Goal: Communication & Community: Participate in discussion

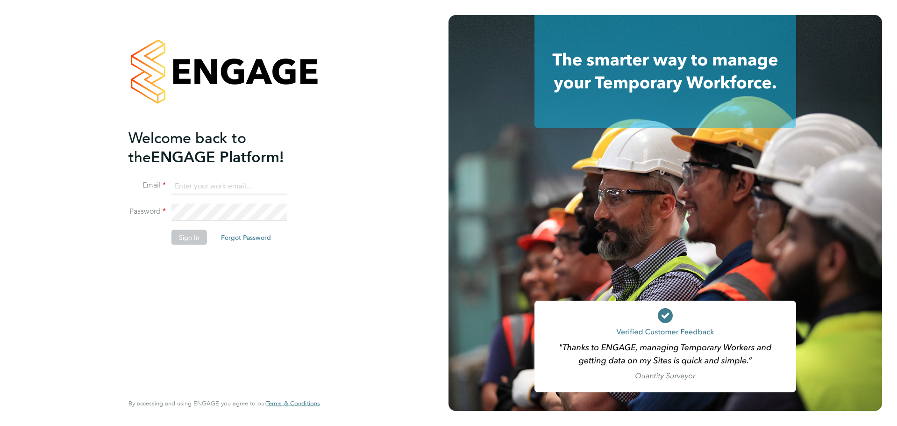
type input "emma@ivyresourcegroup.com"
click at [199, 231] on button "Sign In" at bounding box center [189, 236] width 36 height 15
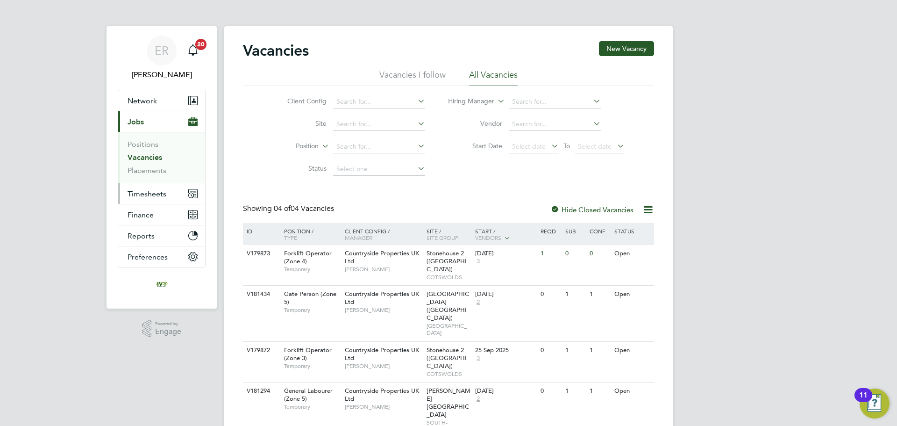
click at [160, 196] on span "Timesheets" at bounding box center [147, 193] width 39 height 9
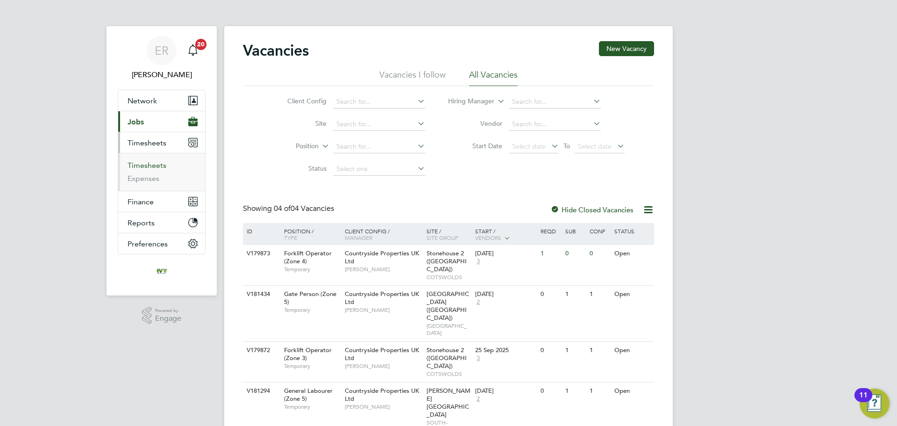
click at [150, 165] on link "Timesheets" at bounding box center [147, 165] width 39 height 9
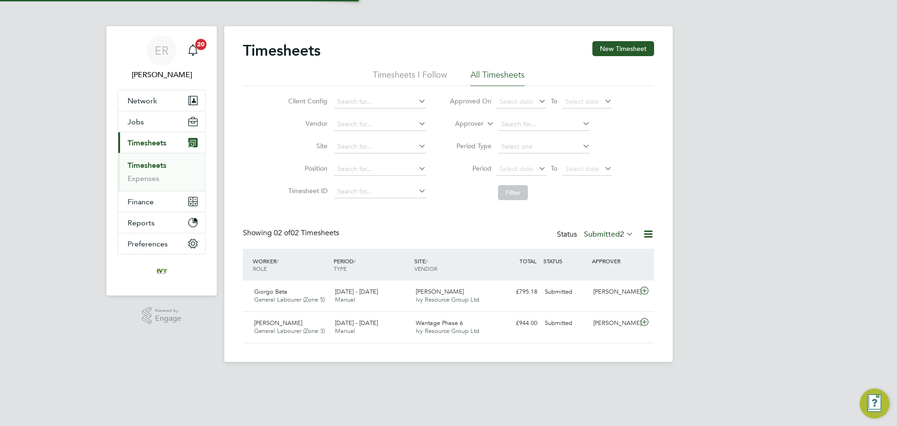
scroll to position [24, 81]
click at [624, 234] on icon at bounding box center [624, 233] width 0 height 13
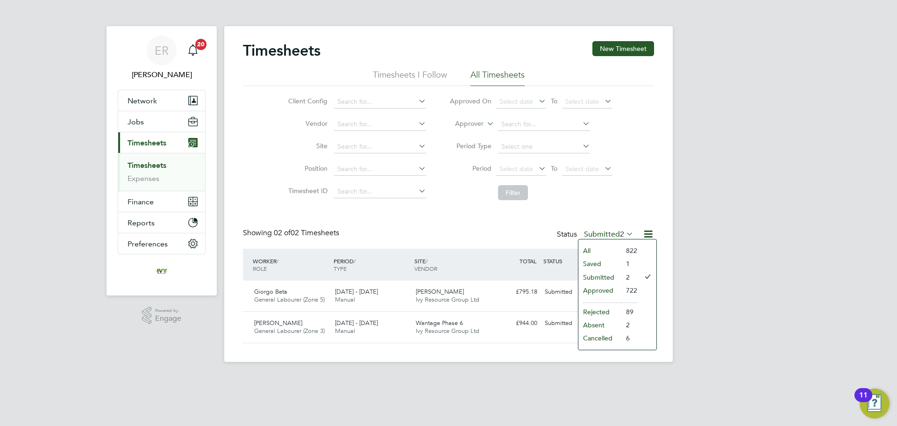
click at [597, 262] on li "Saved" at bounding box center [599, 263] width 43 height 13
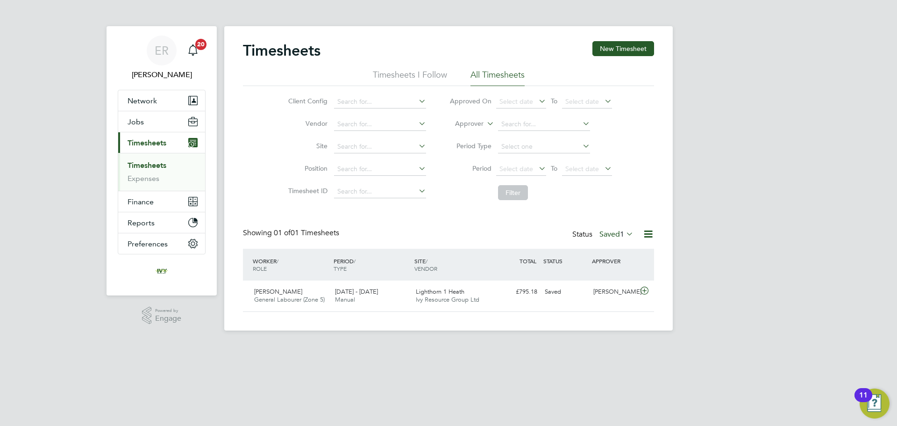
click at [615, 233] on label "Saved 1" at bounding box center [616, 233] width 34 height 9
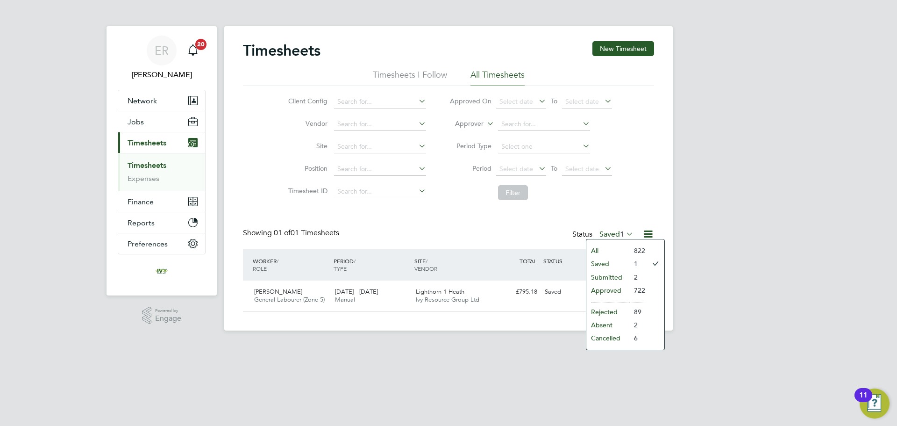
click at [601, 250] on li "All" at bounding box center [607, 250] width 43 height 13
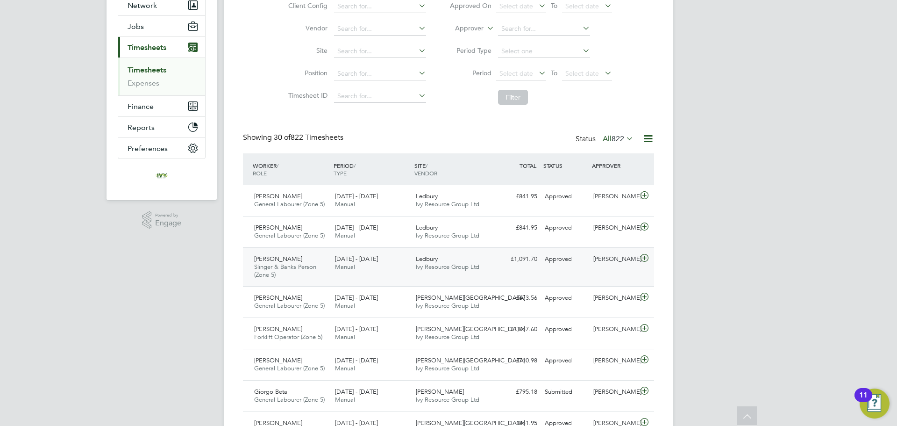
scroll to position [93, 0]
click at [617, 142] on span "822" at bounding box center [618, 140] width 13 height 9
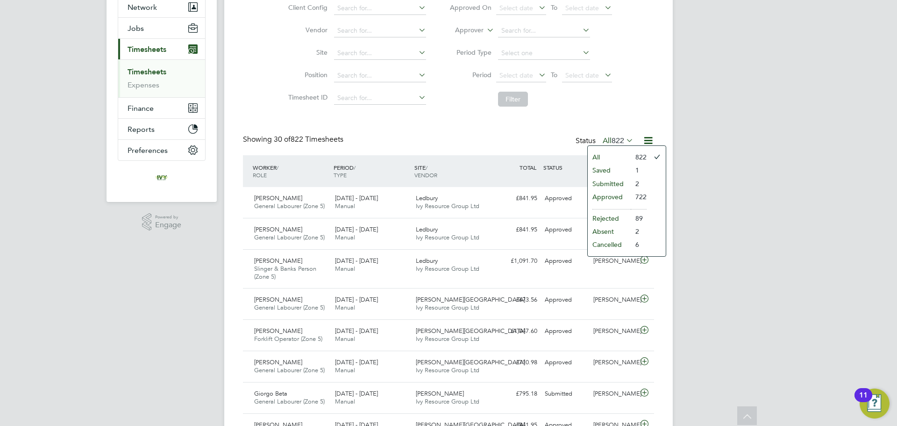
click at [611, 185] on li "Submitted" at bounding box center [609, 183] width 43 height 13
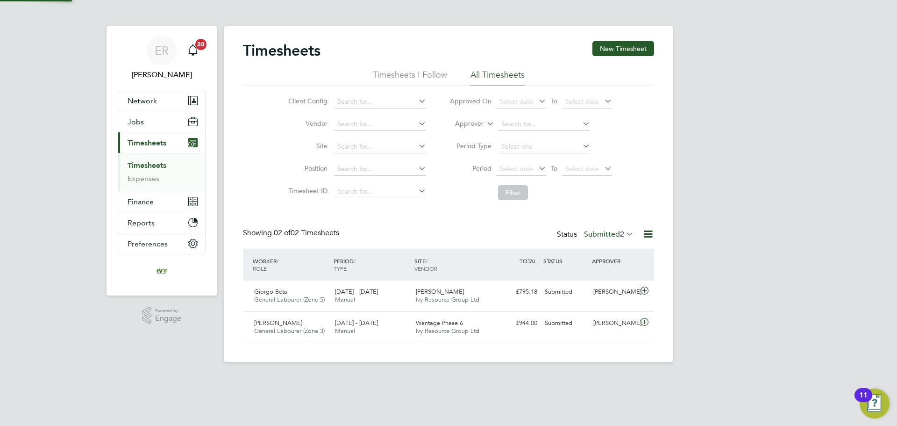
scroll to position [24, 81]
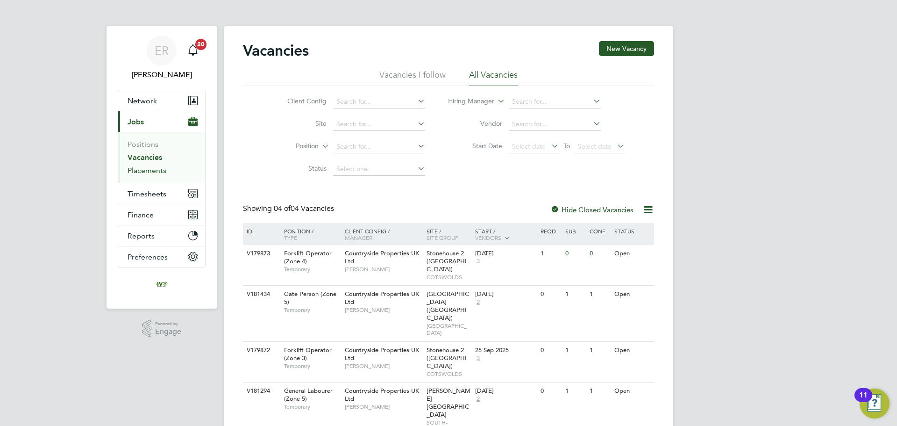
click at [163, 172] on link "Placements" at bounding box center [147, 170] width 39 height 9
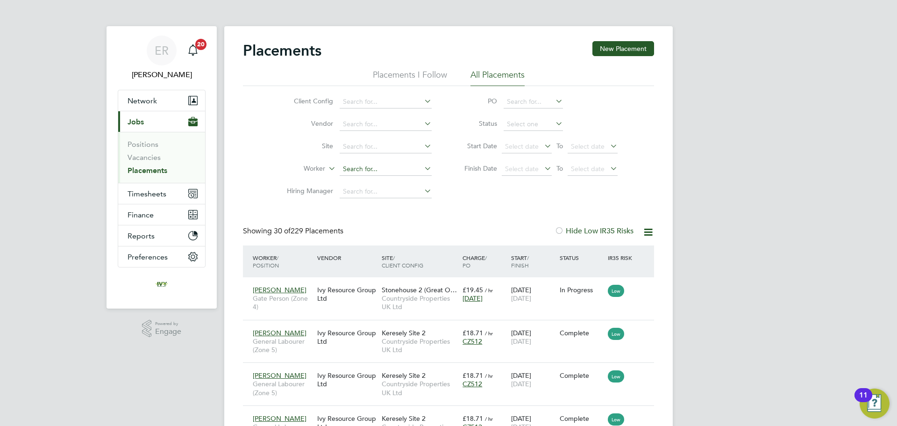
click at [368, 164] on input at bounding box center [386, 169] width 92 height 13
click at [385, 205] on li "Ant ony Pope" at bounding box center [385, 207] width 93 height 13
type input "Antony Pope"
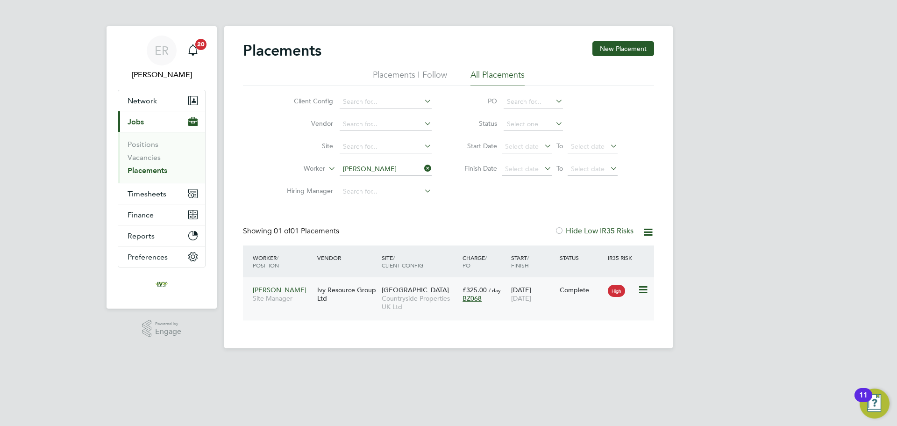
click at [647, 293] on icon at bounding box center [642, 289] width 9 height 11
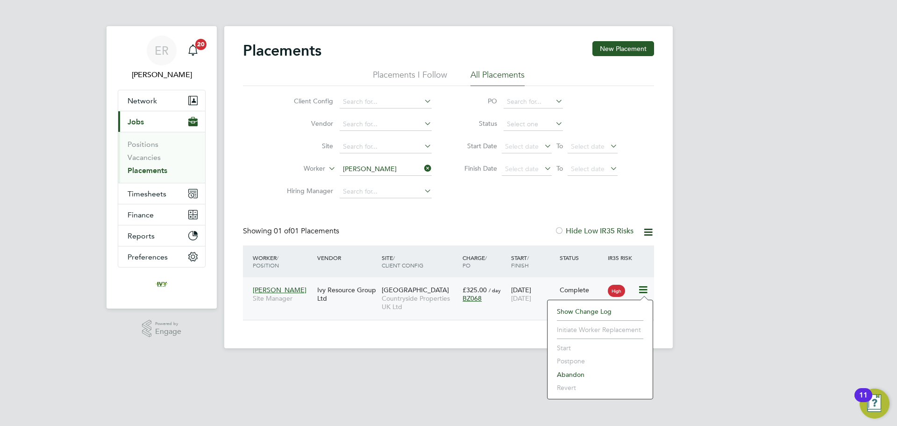
click at [512, 305] on div "23 Jul 2025 26 Sep 2025" at bounding box center [533, 294] width 49 height 26
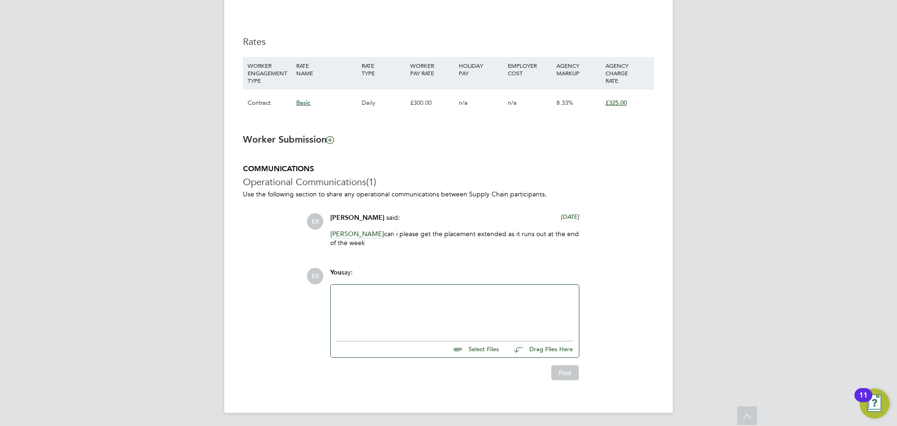
scroll to position [637, 0]
click at [379, 314] on div at bounding box center [454, 308] width 237 height 40
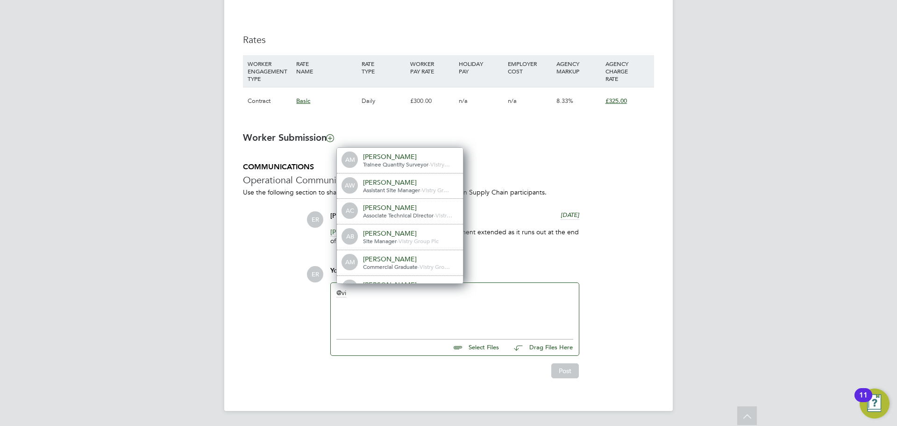
click at [501, 253] on div "COMMUNICATIONS Operational Communications (1) Use the following section to shar…" at bounding box center [448, 270] width 411 height 216
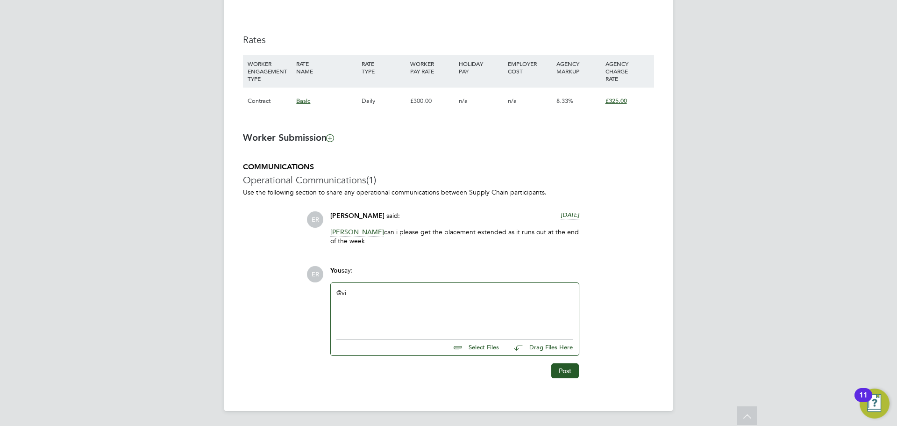
click at [391, 297] on div "@vi" at bounding box center [454, 308] width 237 height 40
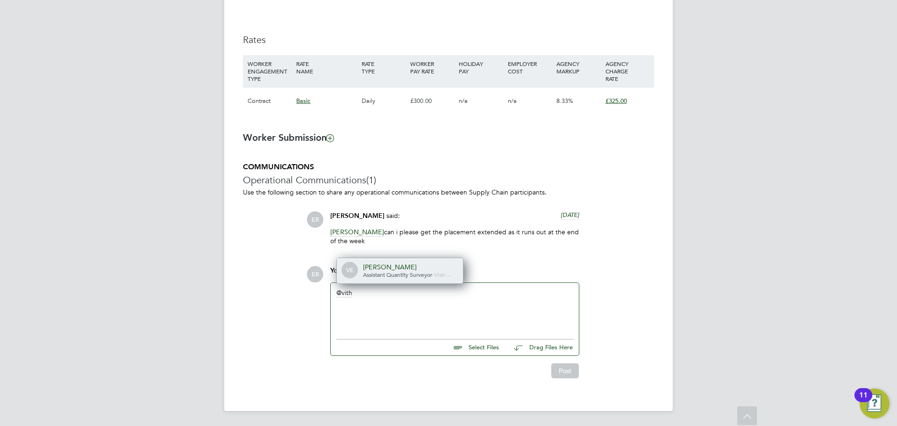
click at [400, 275] on span "Assistant Quantity Surveyor" at bounding box center [397, 274] width 69 height 7
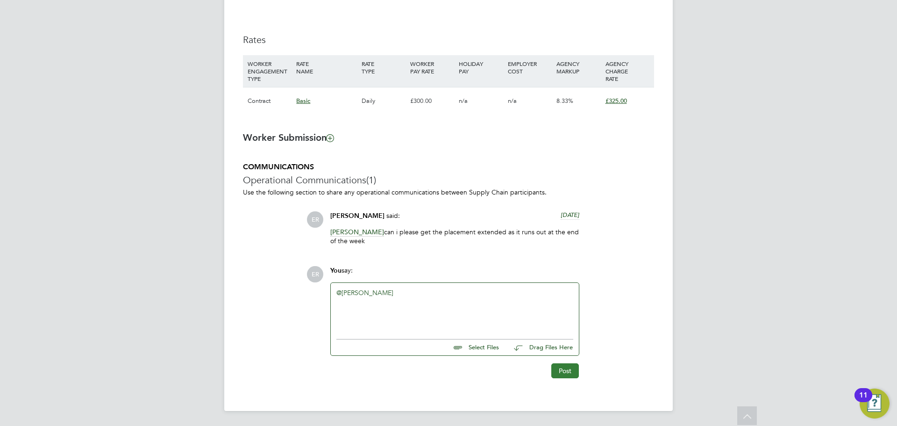
click at [563, 370] on button "Post" at bounding box center [565, 370] width 28 height 15
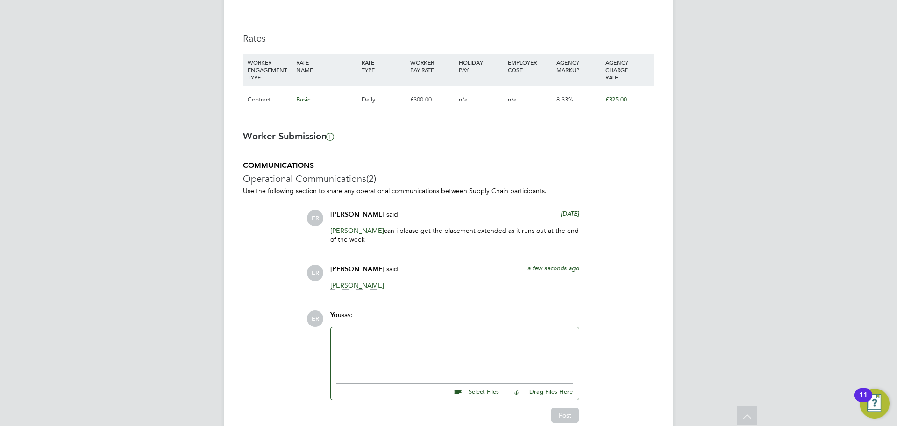
click at [426, 358] on div at bounding box center [454, 353] width 237 height 40
click at [571, 420] on button "Post" at bounding box center [565, 414] width 28 height 15
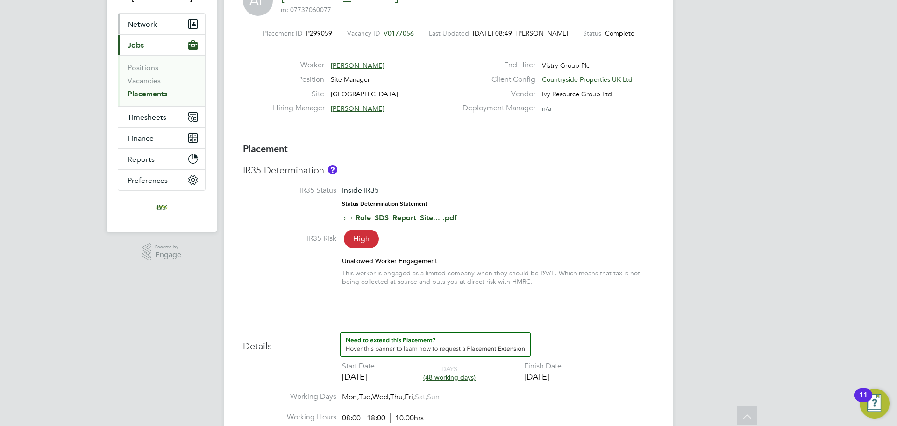
click at [140, 92] on link "Placements" at bounding box center [148, 93] width 40 height 9
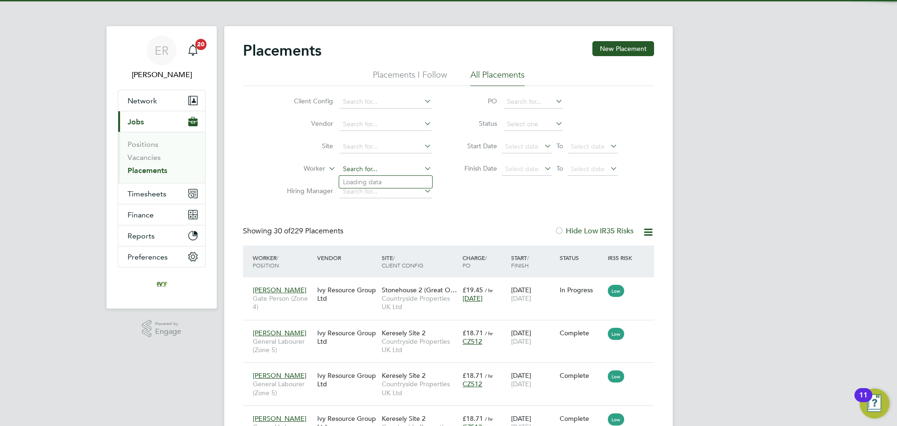
click at [355, 165] on input at bounding box center [386, 169] width 92 height 13
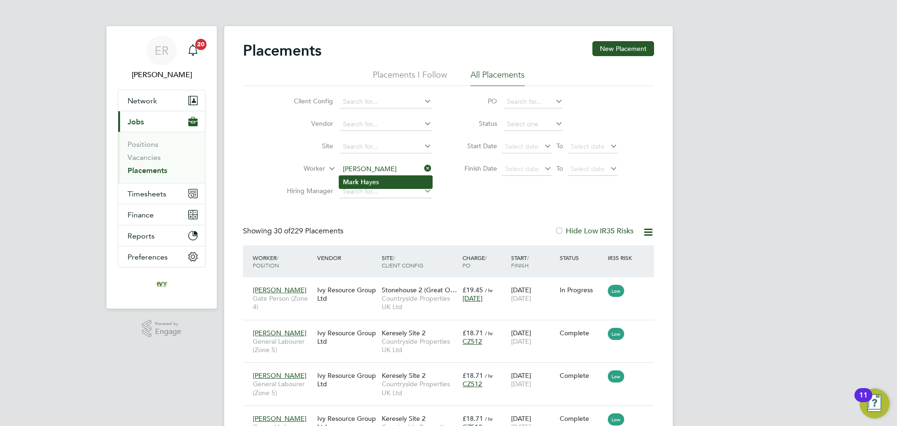
click at [380, 183] on li "Mark Ha yes" at bounding box center [385, 182] width 93 height 13
type input "[PERSON_NAME]"
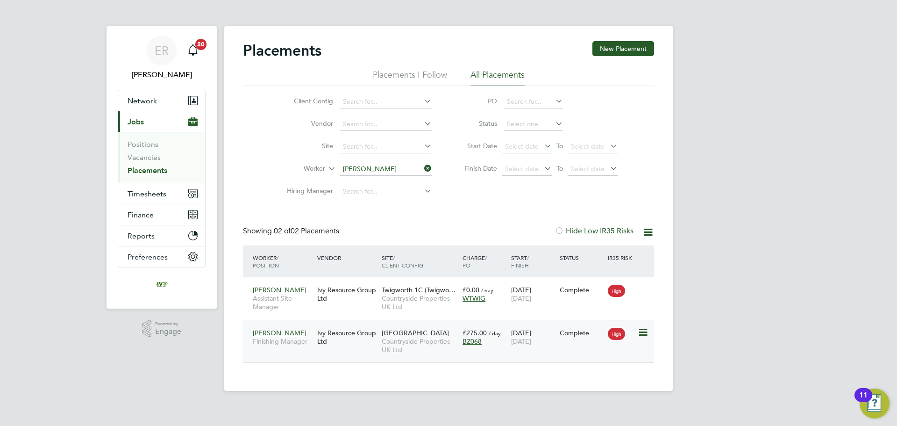
click at [645, 335] on icon at bounding box center [642, 332] width 9 height 11
click at [457, 328] on div "Dudbridge Hill Countryside Properties UK Ltd" at bounding box center [419, 341] width 81 height 35
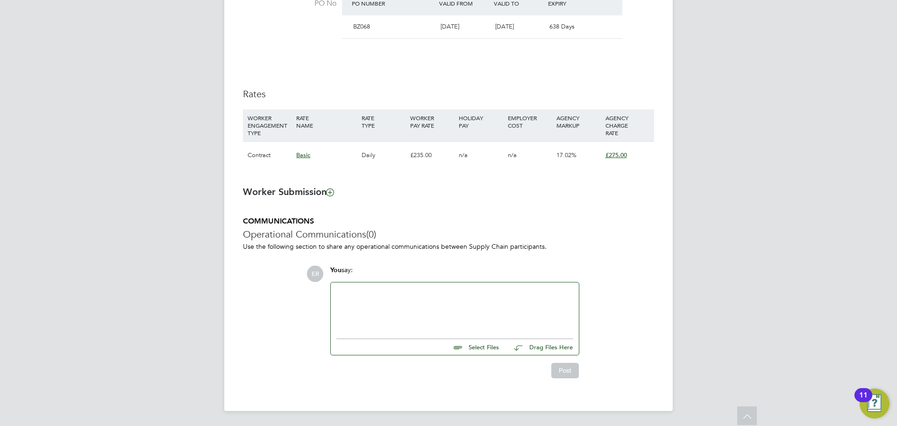
click at [391, 316] on div at bounding box center [454, 308] width 237 height 40
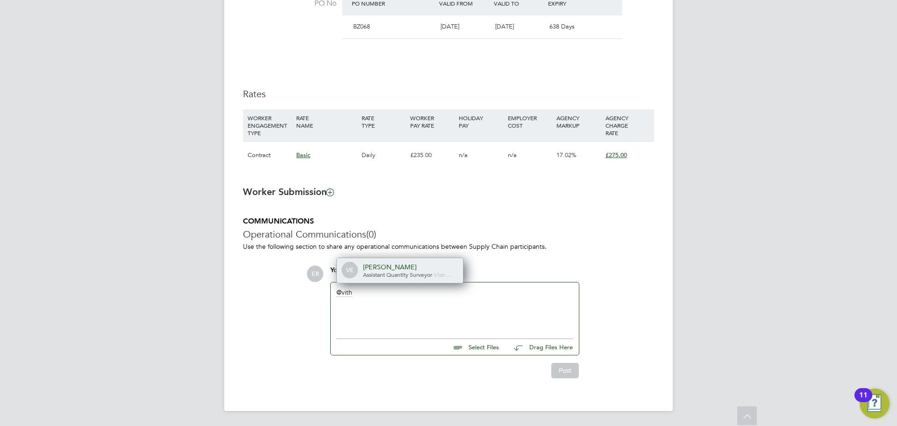
click at [403, 278] on div "VE [PERSON_NAME] Assistant Quantity Surveyor - Vistr…" at bounding box center [400, 270] width 126 height 25
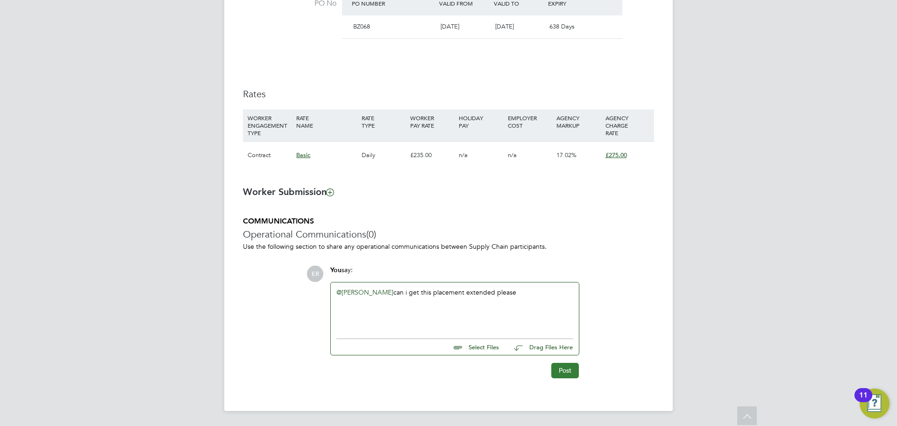
click at [564, 366] on button "Post" at bounding box center [565, 370] width 28 height 15
